Goal: Information Seeking & Learning: Compare options

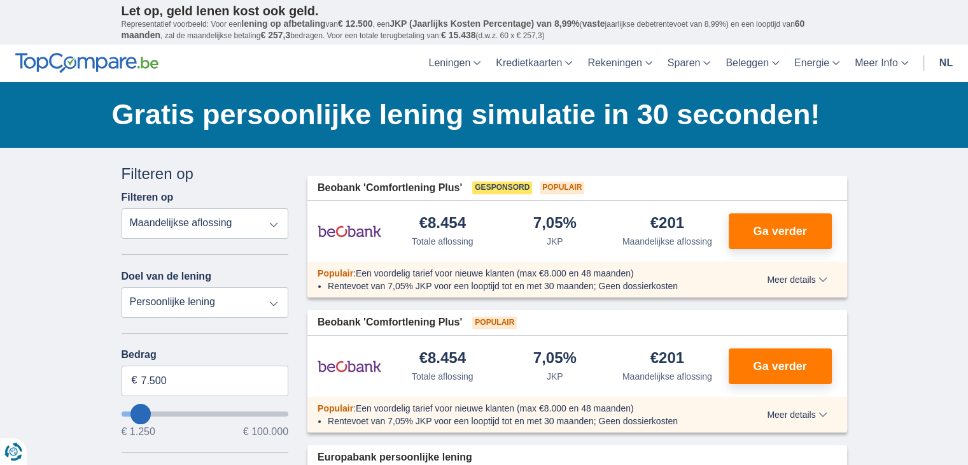
click at [271, 297] on select "Persoonlijke lening Auto Moto / fiets Mobilhome / caravan Renovatie Energie Sch…" at bounding box center [205, 302] width 167 height 31
select select "vehicleLoan"
click at [122, 287] on select "Persoonlijke lening Auto Moto / fiets Mobilhome / caravan Renovatie Energie Sch…" at bounding box center [205, 302] width 167 height 31
select select "3-4"
type input "15.000"
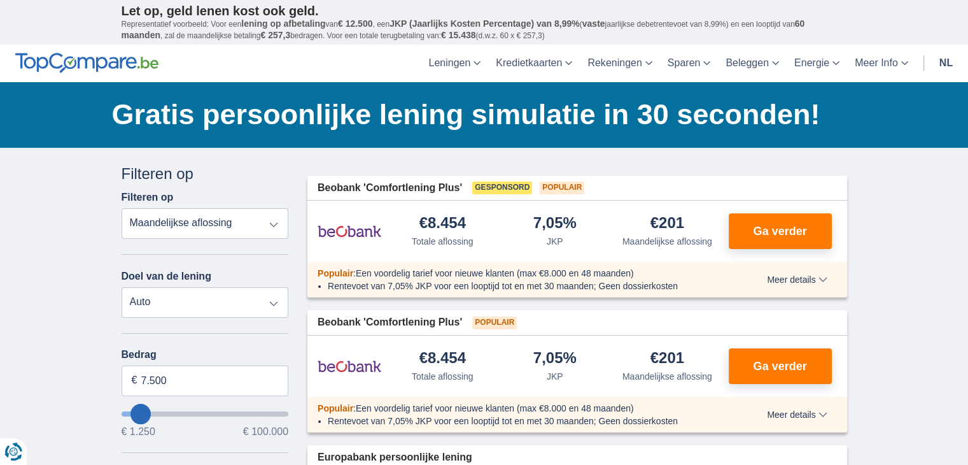
type input "15250"
select select "60"
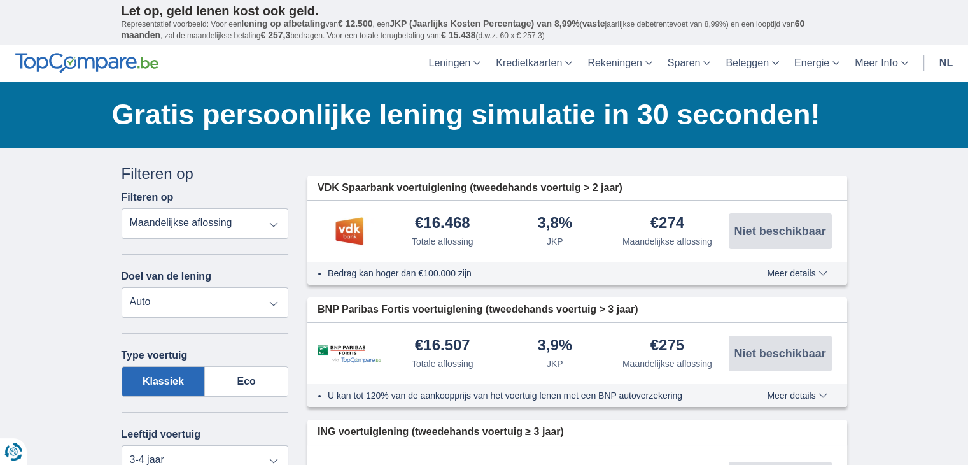
click at [268, 224] on select "Totale aflossing JKP Maandelijkse aflossing" at bounding box center [205, 223] width 167 height 31
click at [122, 208] on select "Totale aflossing JKP Maandelijkse aflossing" at bounding box center [205, 223] width 167 height 31
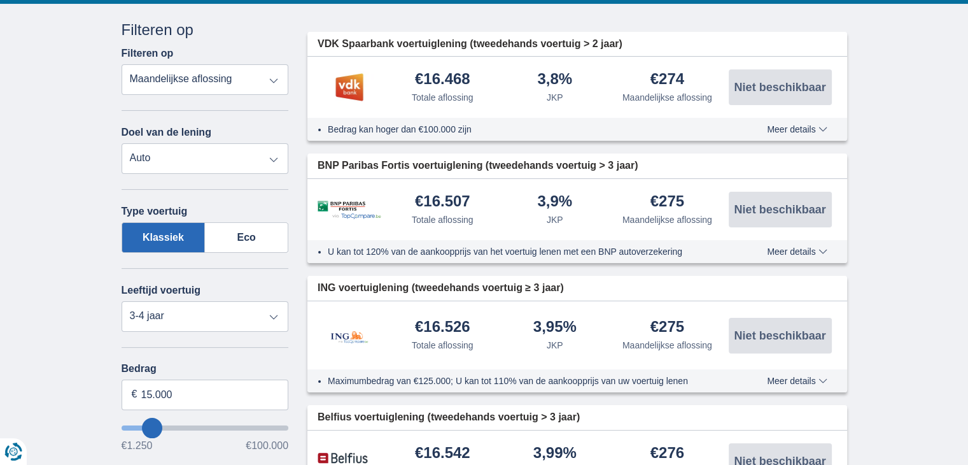
scroll to position [170, 0]
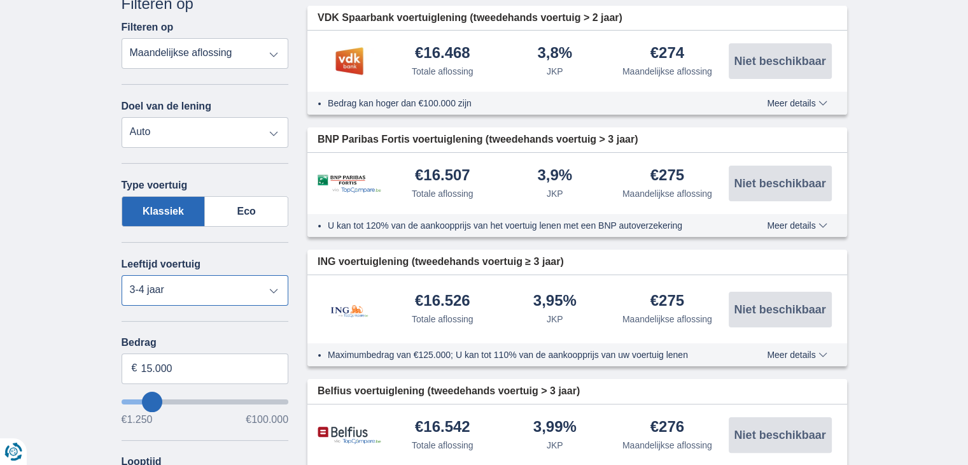
click at [272, 283] on select "Nieuw 0-1 jaar 1-2 jaar 2-3 jaar 3-4 jaar 4-5 jaar 5+ jaar" at bounding box center [205, 290] width 167 height 31
select select "1-2"
click at [122, 275] on select "Nieuw 0-1 jaar 1-2 jaar 2-3 jaar 3-4 jaar 4-5 jaar 5+ jaar" at bounding box center [205, 290] width 167 height 31
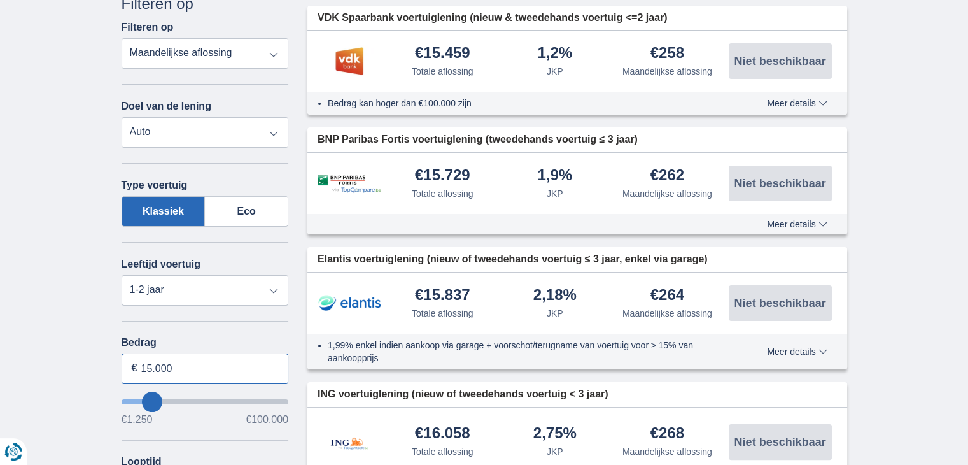
click at [197, 367] on input "15.000" at bounding box center [205, 368] width 167 height 31
type input "1"
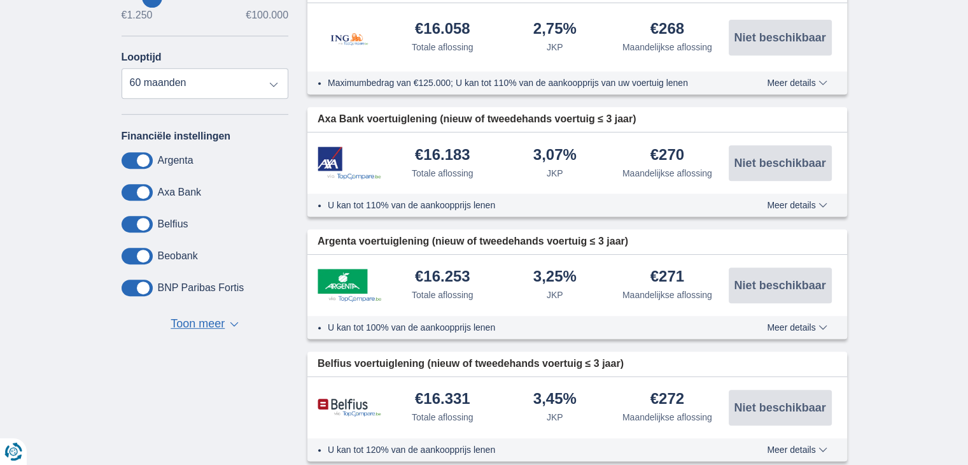
scroll to position [577, 0]
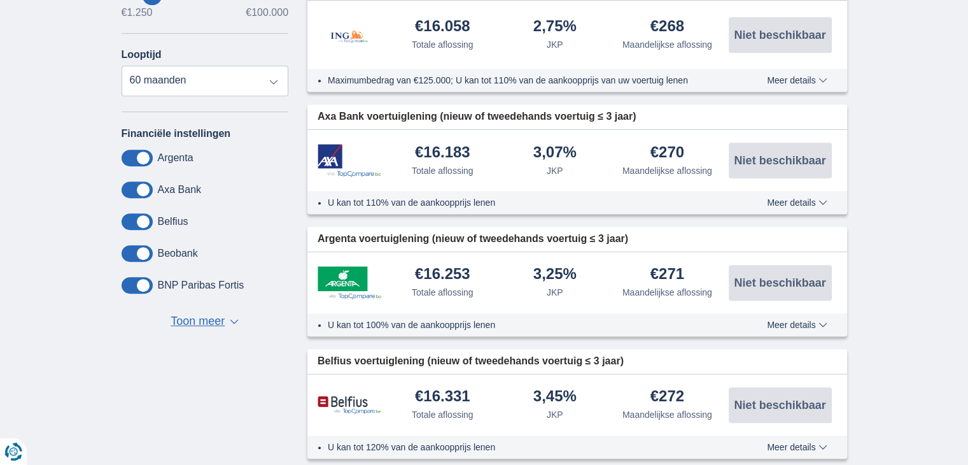
type input "30.000"
type input "30250"
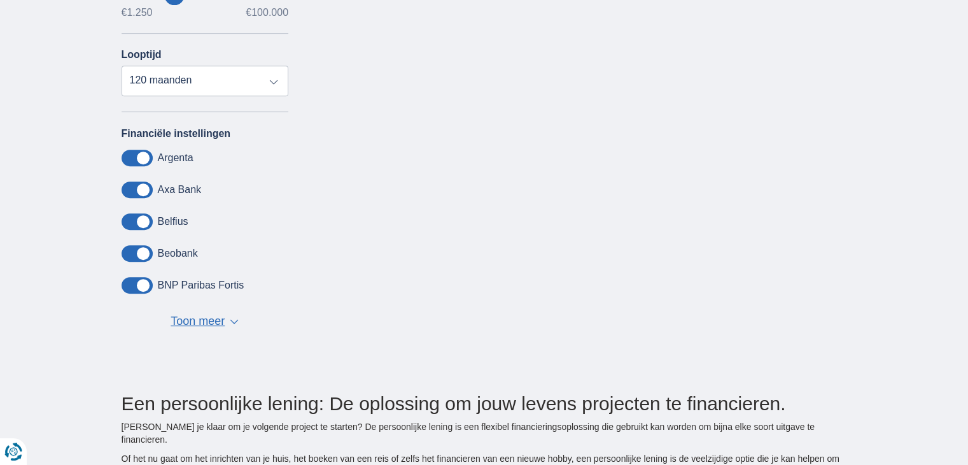
click at [201, 313] on span "Toon meer" at bounding box center [198, 321] width 54 height 17
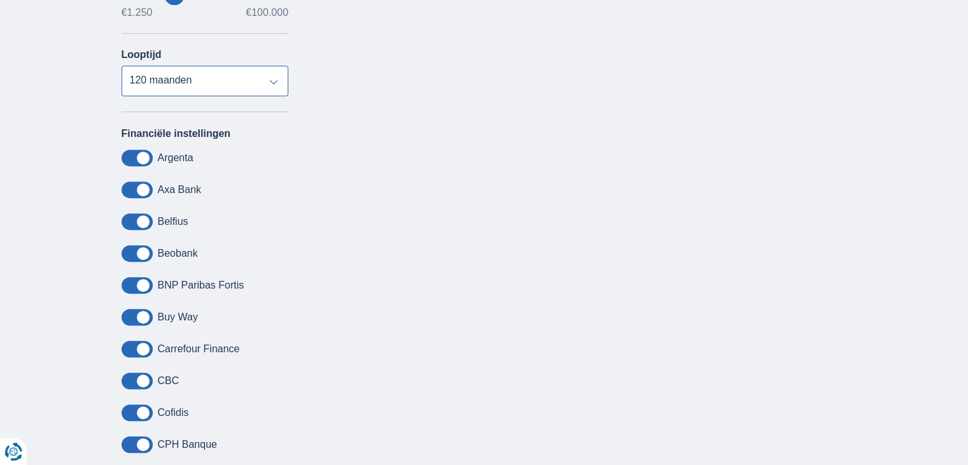
click at [274, 74] on select "12 maanden 18 maanden 24 maanden 30 maanden 36 maanden 42 maanden 48 maanden 60…" at bounding box center [205, 81] width 167 height 31
select select "60"
click at [122, 66] on select "12 maanden 18 maanden 24 maanden 30 maanden 36 maanden 42 maanden 48 maanden 60…" at bounding box center [205, 81] width 167 height 31
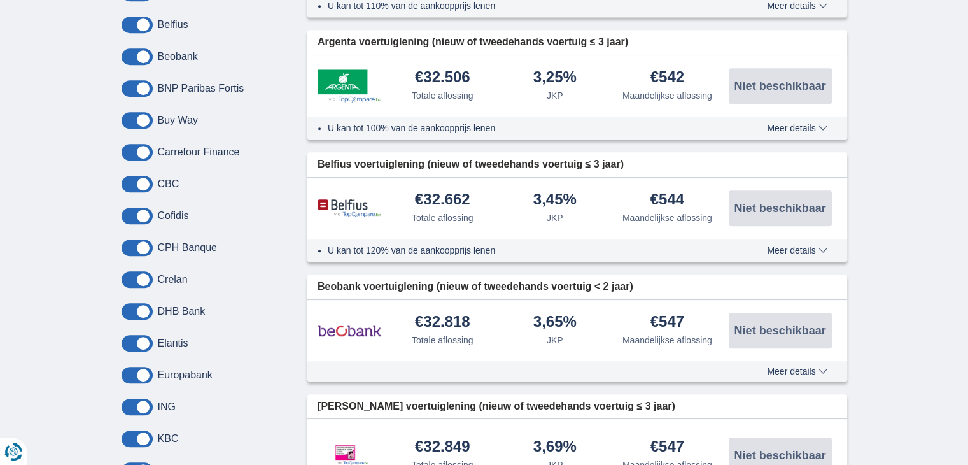
scroll to position [769, 0]
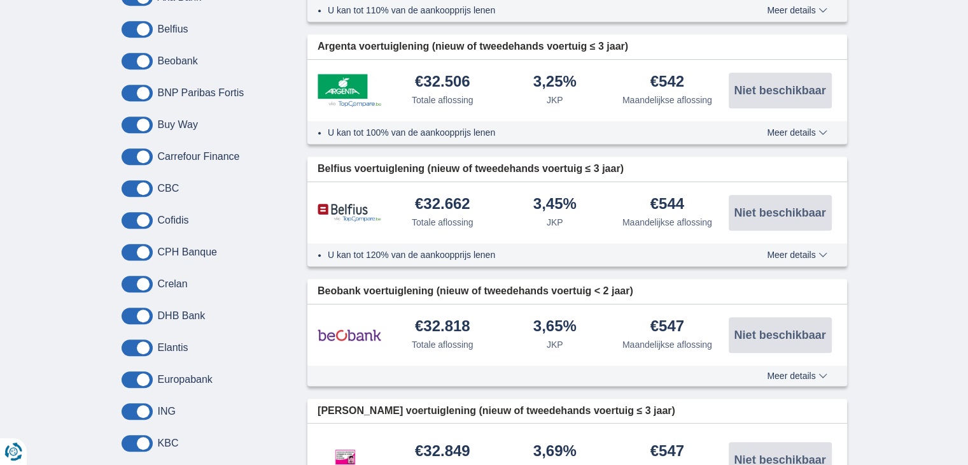
click at [789, 378] on button "Meer details Minder details" at bounding box center [797, 376] width 79 height 10
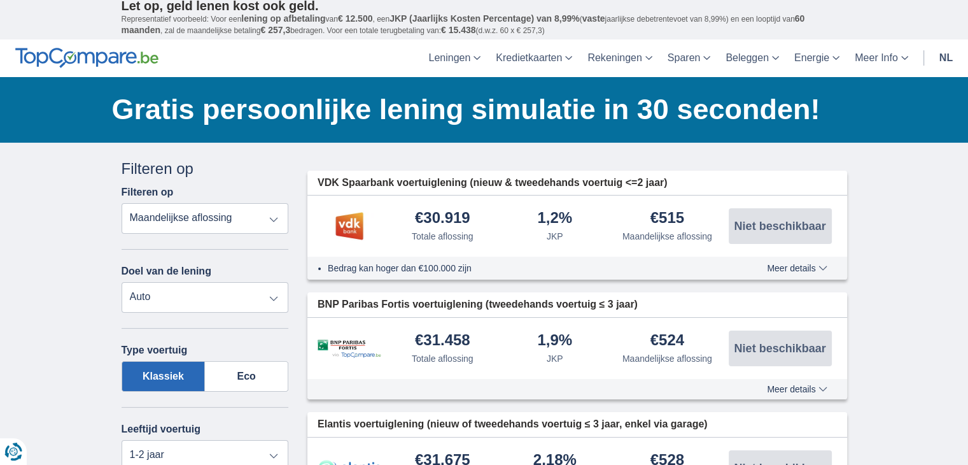
scroll to position [0, 0]
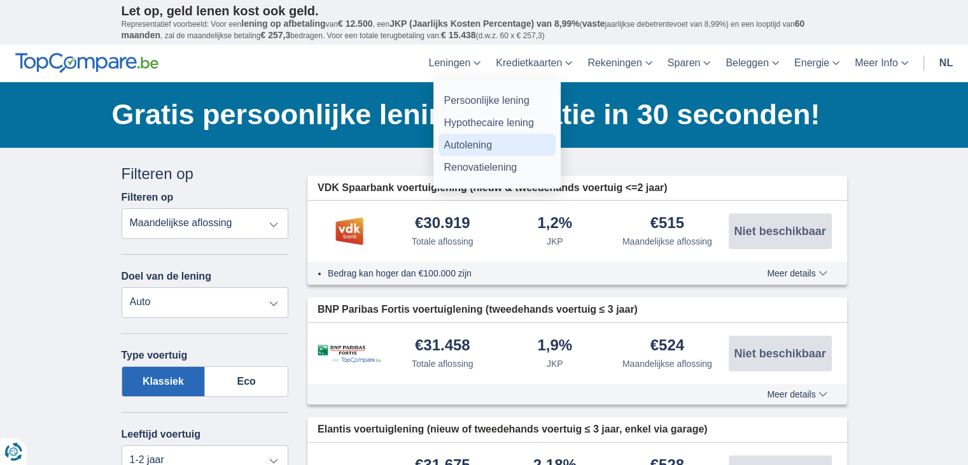
click at [461, 143] on link "Autolening" at bounding box center [497, 145] width 117 height 22
